Goal: Task Accomplishment & Management: Use online tool/utility

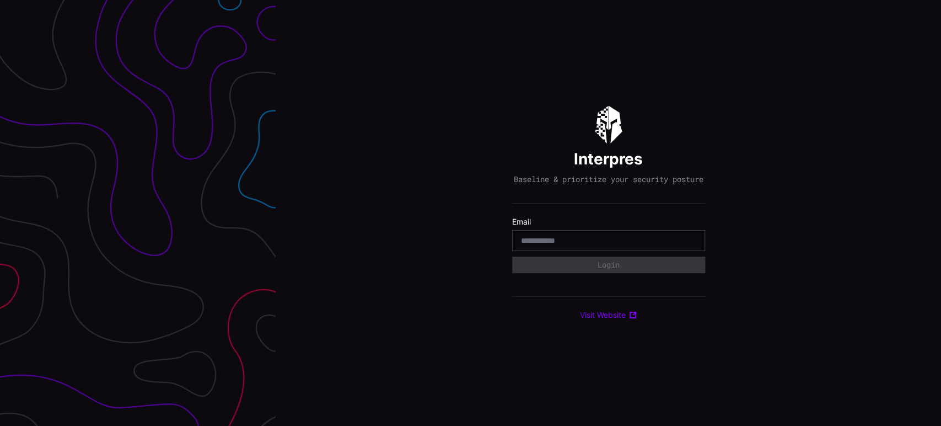
click at [604, 245] on input "email" at bounding box center [608, 240] width 175 height 10
type input "**********"
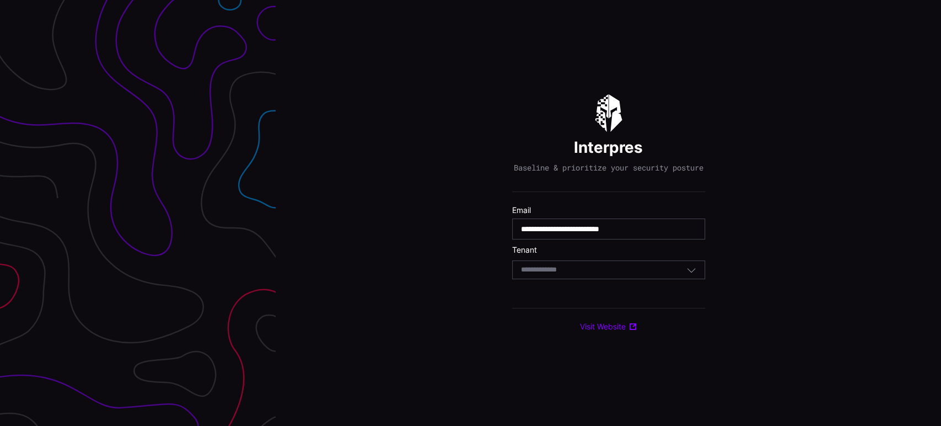
click at [632, 268] on div "Select Tenant" at bounding box center [608, 269] width 193 height 19
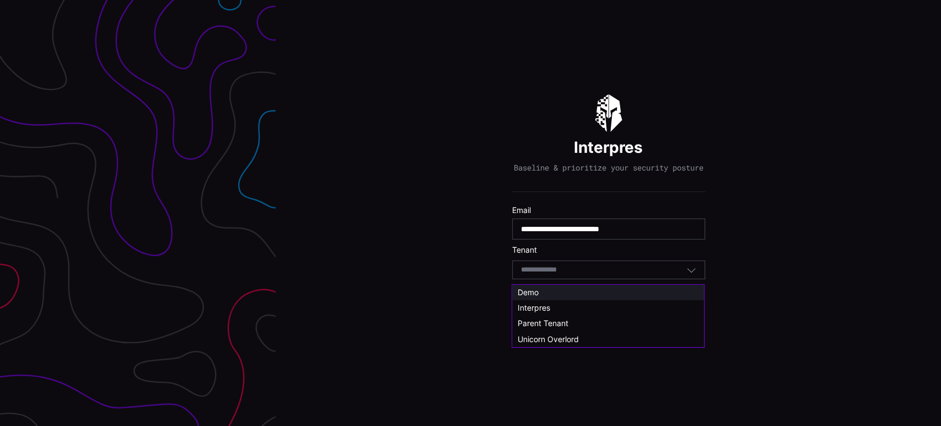
click at [537, 288] on span "Demo" at bounding box center [528, 291] width 21 height 9
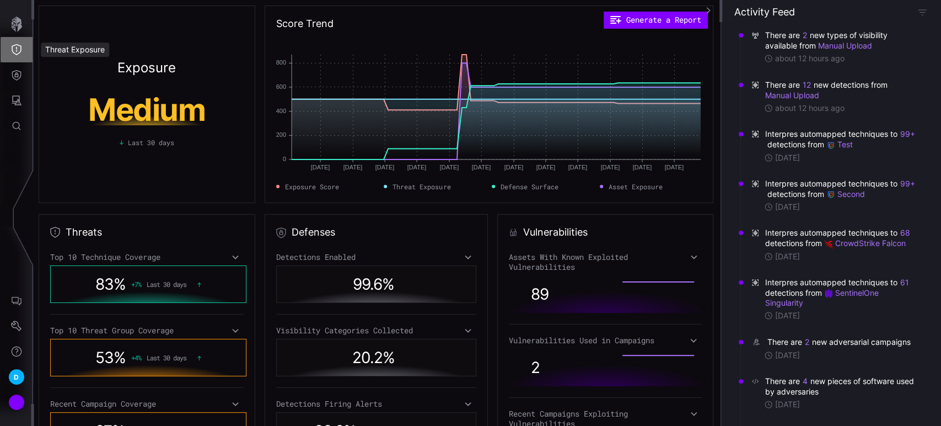
click at [18, 50] on icon "Threat Exposure" at bounding box center [16, 49] width 11 height 11
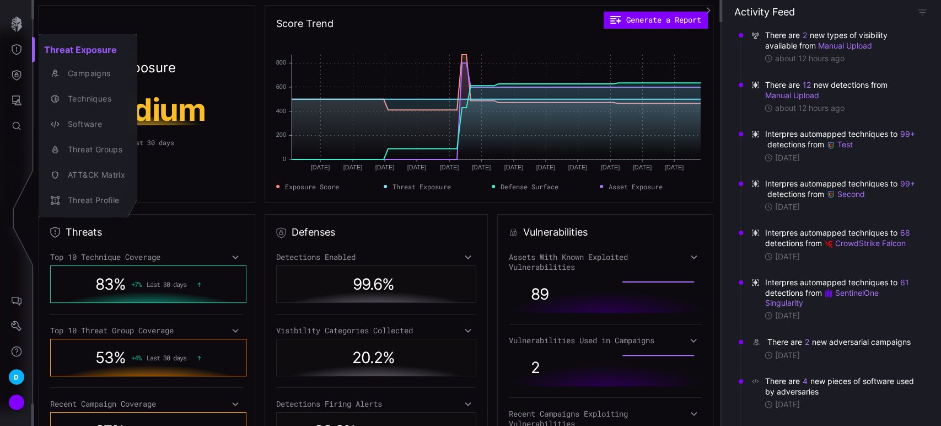
click at [17, 76] on div at bounding box center [470, 213] width 941 height 426
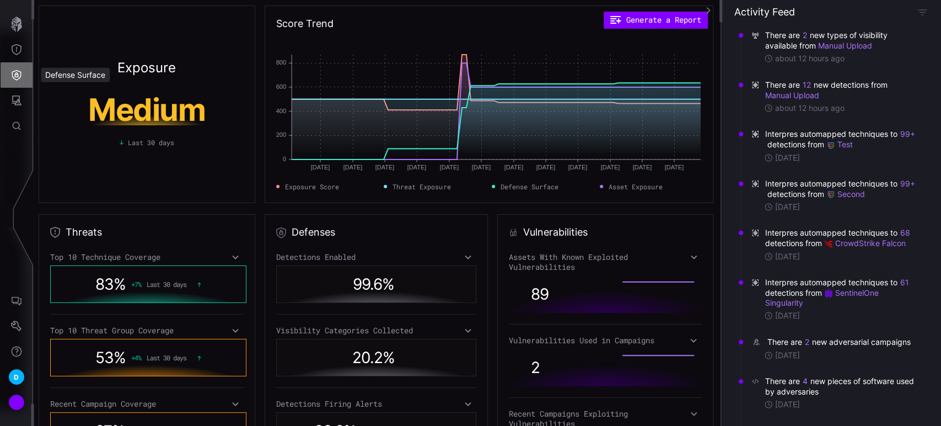
click at [17, 76] on icon "Defense Surface" at bounding box center [16, 74] width 11 height 11
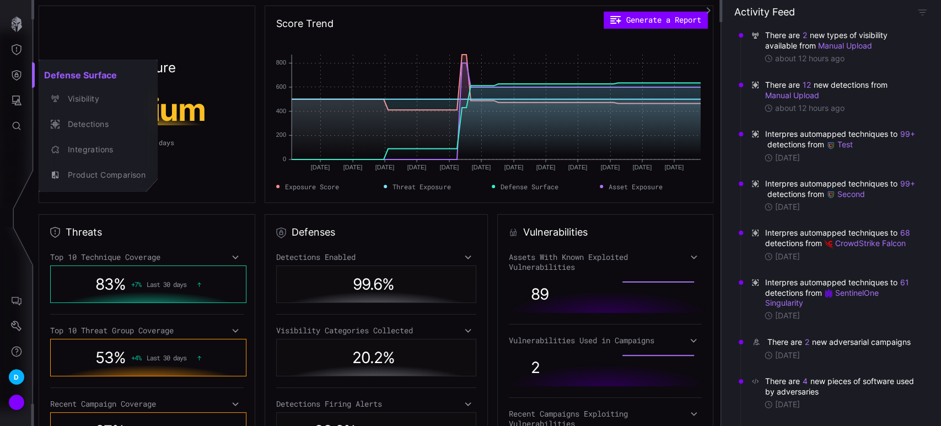
click at [15, 104] on div at bounding box center [470, 213] width 941 height 426
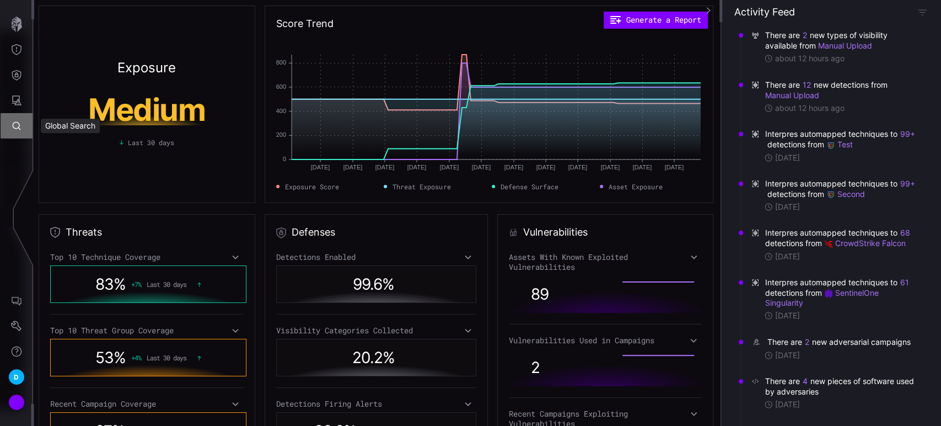
click at [13, 116] on button "Global Search" at bounding box center [17, 125] width 32 height 25
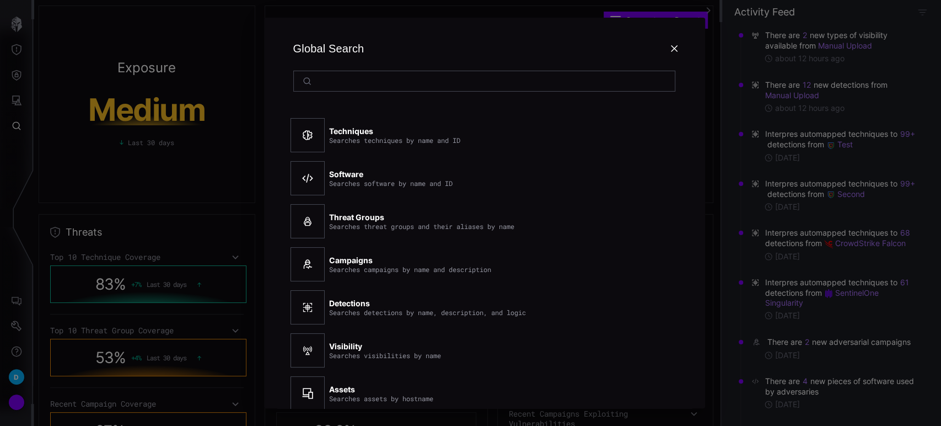
click at [19, 101] on div at bounding box center [470, 213] width 941 height 426
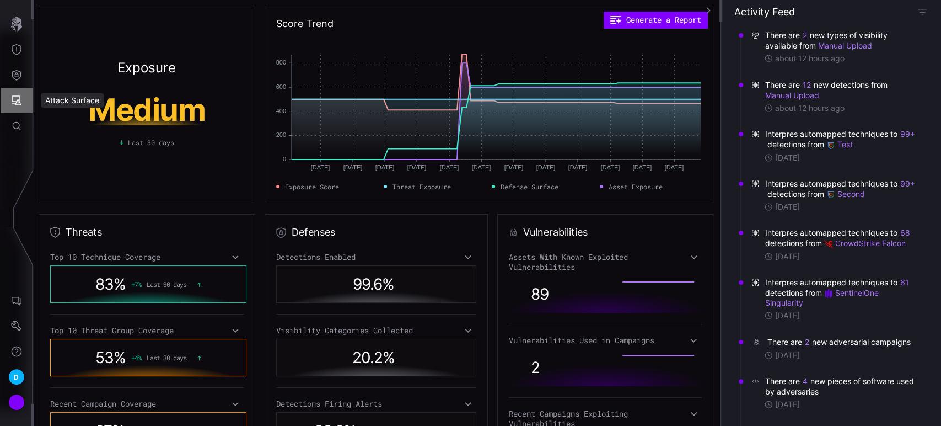
click at [19, 101] on icon "Attack Surface" at bounding box center [17, 100] width 10 height 10
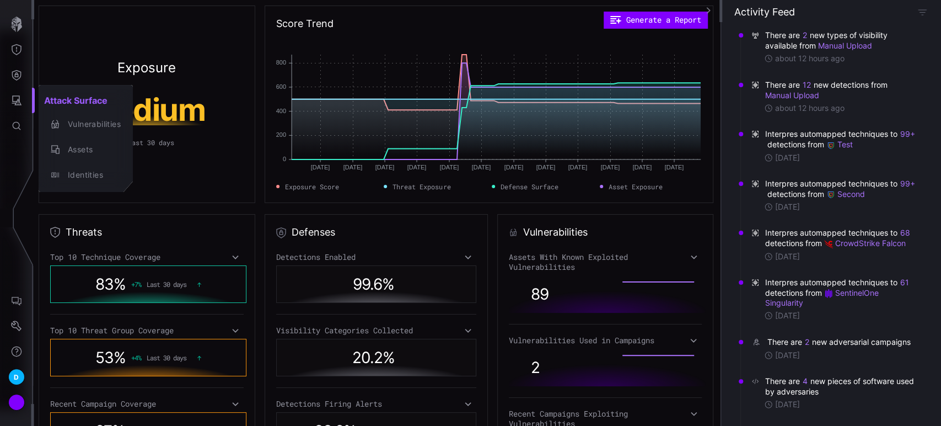
click at [136, 37] on div at bounding box center [470, 213] width 941 height 426
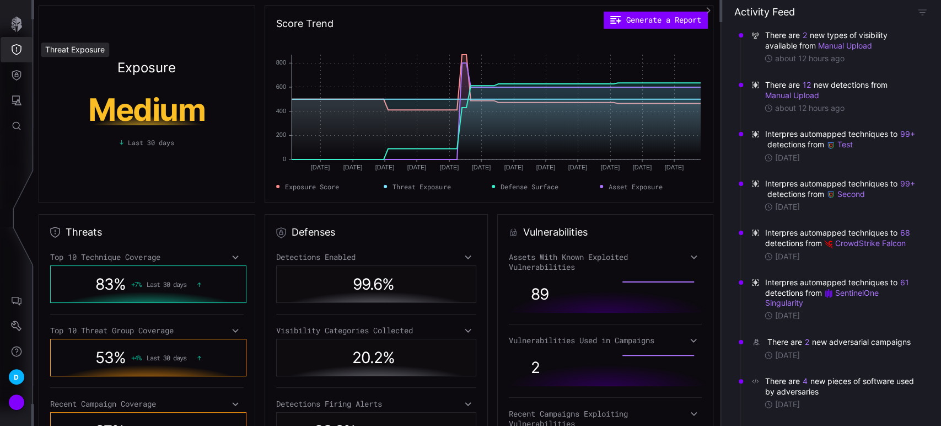
click at [18, 47] on icon "Threat Exposure" at bounding box center [16, 49] width 11 height 11
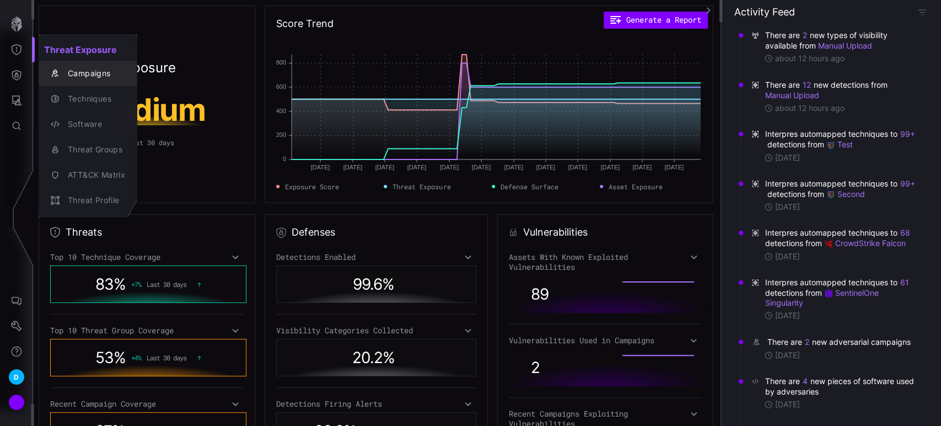
click at [114, 75] on div "Campaigns" at bounding box center [93, 74] width 63 height 14
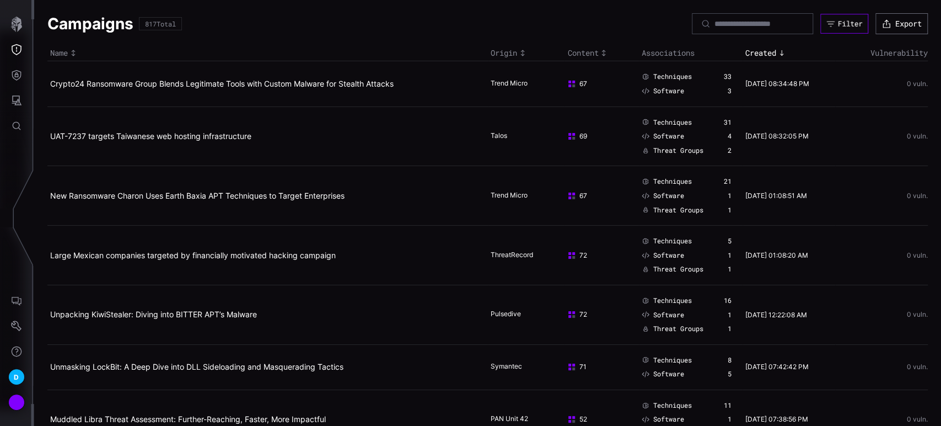
click at [826, 18] on button "Filter" at bounding box center [844, 24] width 48 height 20
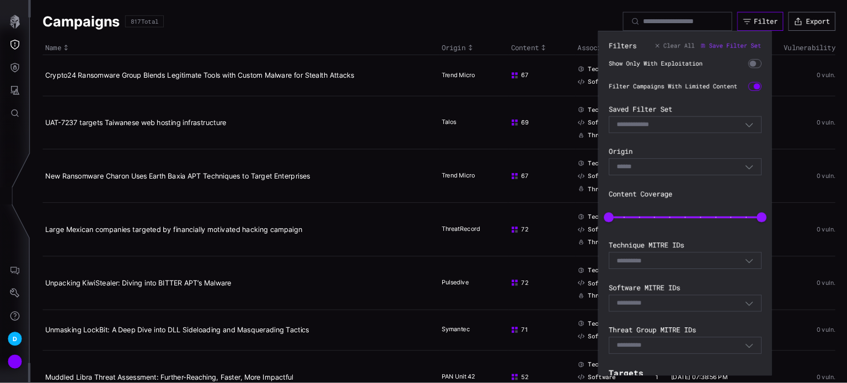
scroll to position [164, 0]
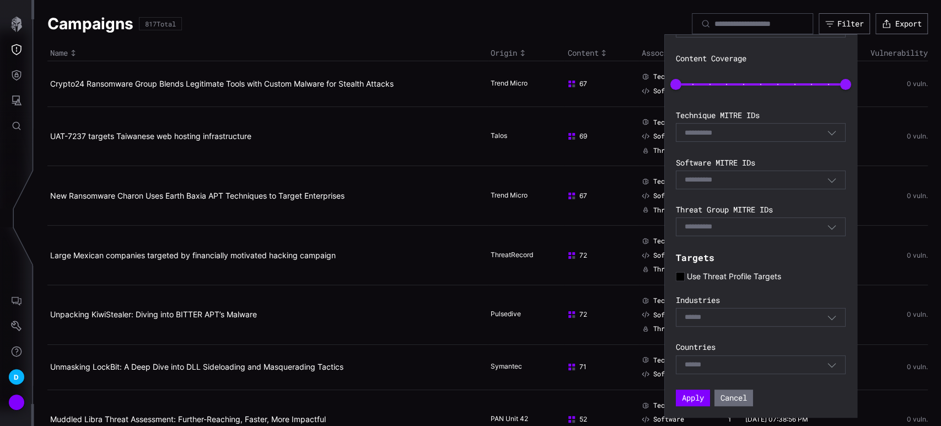
click at [789, 224] on div "E.g. G1234" at bounding box center [756, 227] width 142 height 10
click at [803, 180] on div "E.g. S1234" at bounding box center [756, 180] width 142 height 10
click at [807, 133] on div "E.g. T1234" at bounding box center [756, 132] width 142 height 10
click at [774, 320] on div "Select" at bounding box center [756, 317] width 142 height 10
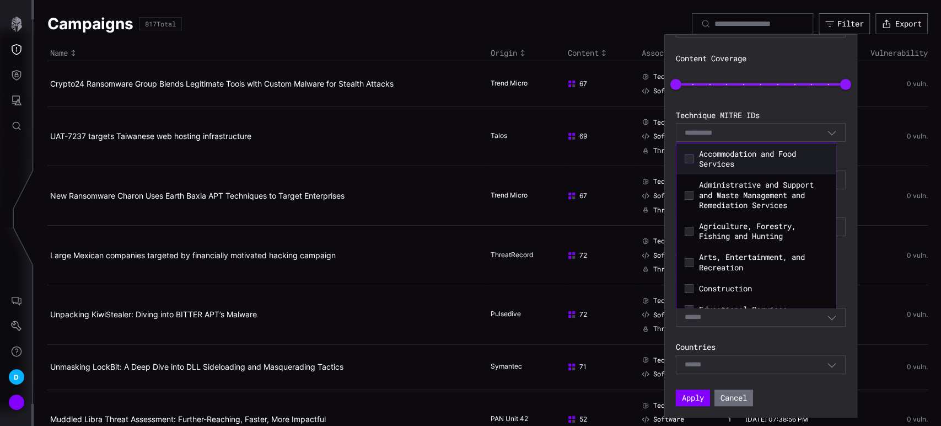
click at [688, 156] on icon at bounding box center [689, 158] width 9 height 9
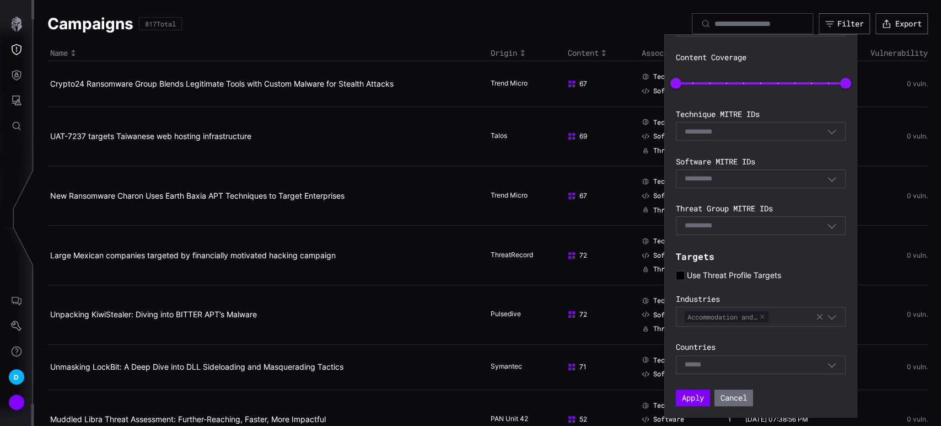
click at [824, 334] on div "Filters Clear All Save Filter Set Show Only With Exploitation Filter Campaigns …" at bounding box center [761, 147] width 170 height 518
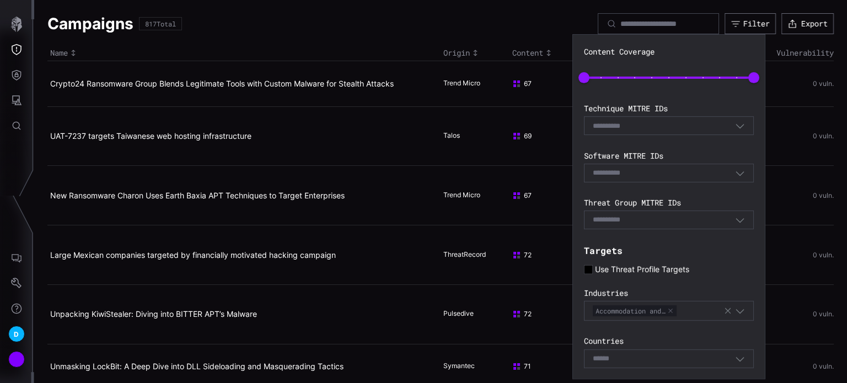
scroll to position [203, 0]
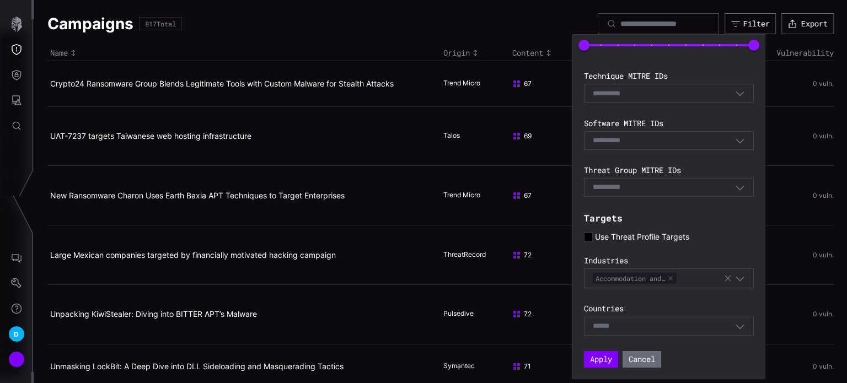
click at [713, 331] on div "Select" at bounding box center [664, 326] width 142 height 10
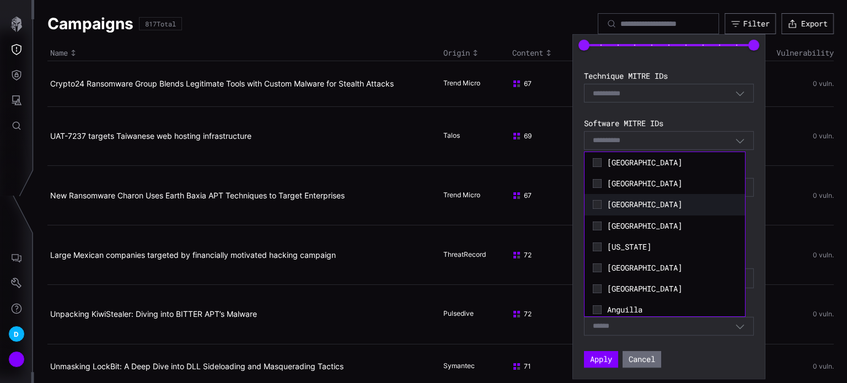
click at [624, 204] on span "Albania" at bounding box center [672, 205] width 130 height 10
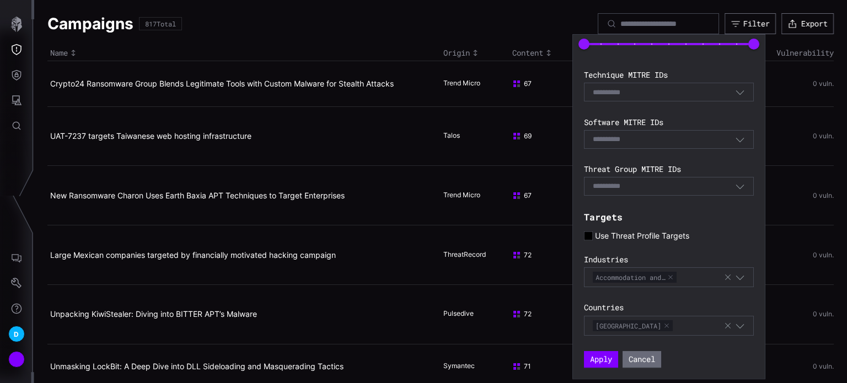
click at [717, 346] on div "Filters Clear All Save Filter Set Show Only With Exploitation Filter Campaigns …" at bounding box center [669, 107] width 170 height 519
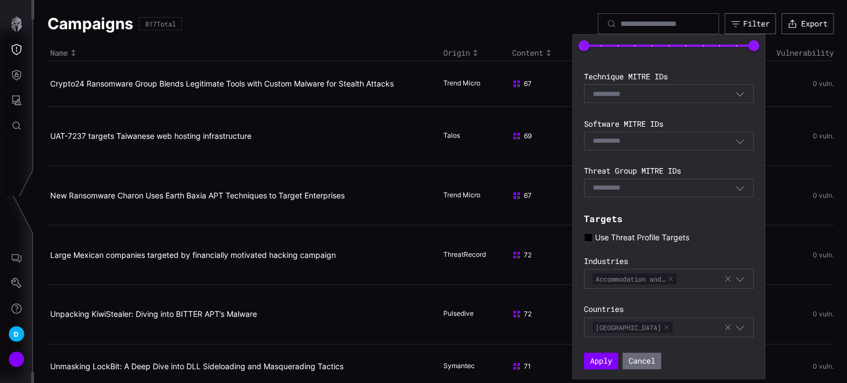
scroll to position [204, 0]
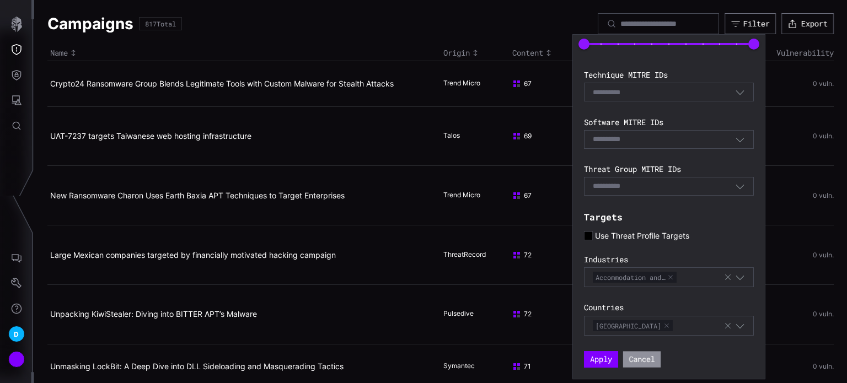
click at [655, 362] on button "Cancel" at bounding box center [641, 359] width 37 height 16
